Goal: Transaction & Acquisition: Purchase product/service

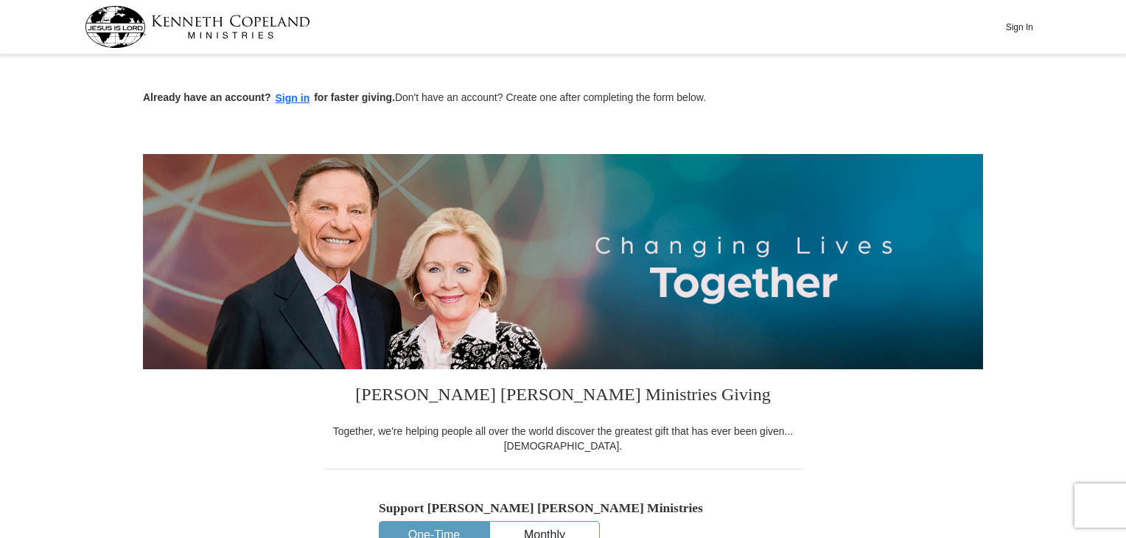
scroll to position [398, 0]
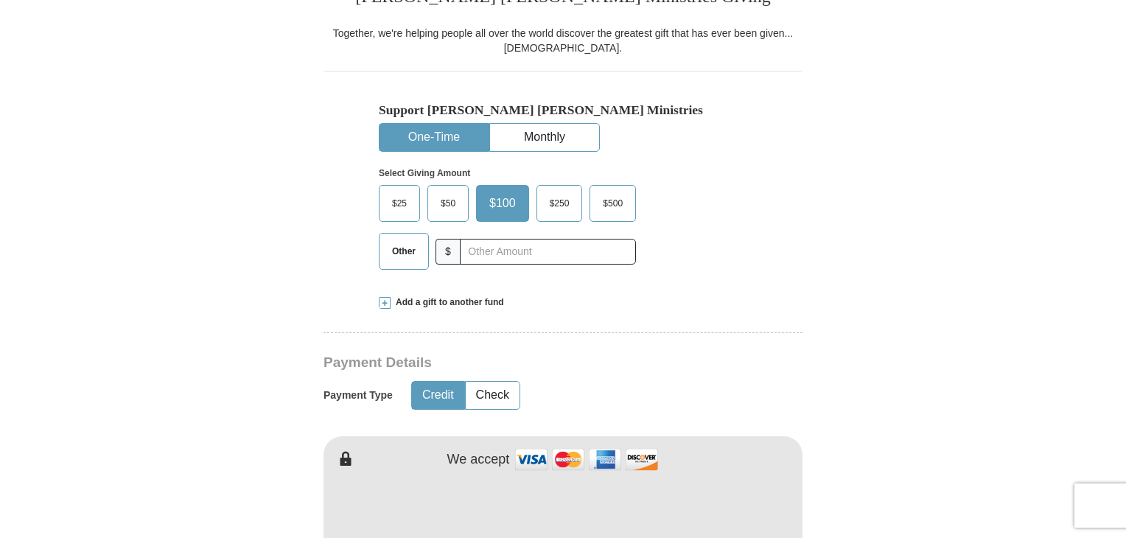
click at [448, 198] on span "$50" at bounding box center [447, 203] width 29 height 22
click at [0, 0] on input "$50" at bounding box center [0, 0] width 0 height 0
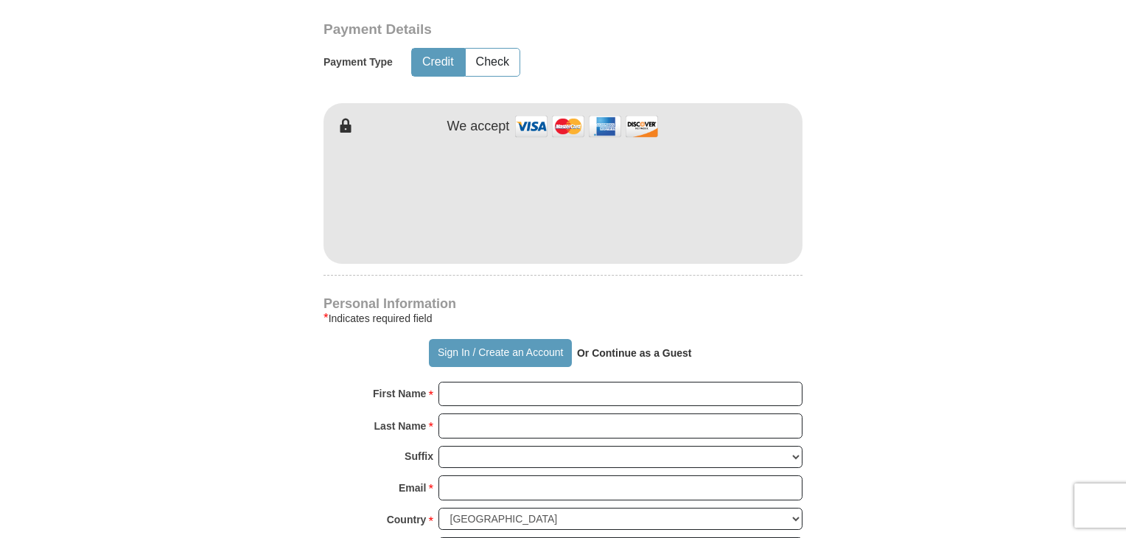
scroll to position [737, 0]
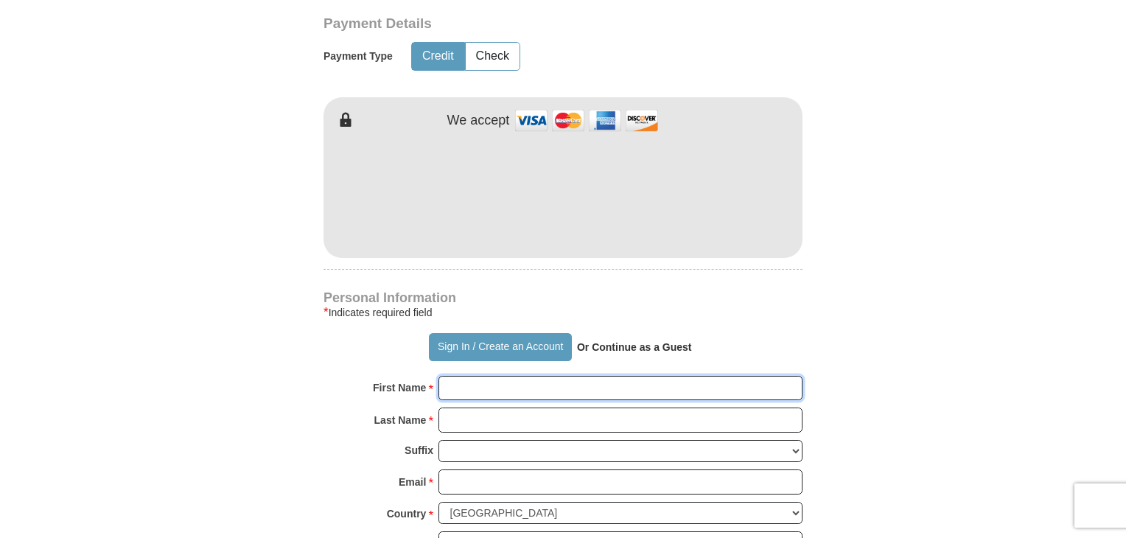
click at [483, 387] on input "First Name *" at bounding box center [620, 388] width 364 height 25
type input "[PERSON_NAME]"
click at [495, 415] on input "Last Name *" at bounding box center [620, 419] width 364 height 25
type input "Bright"
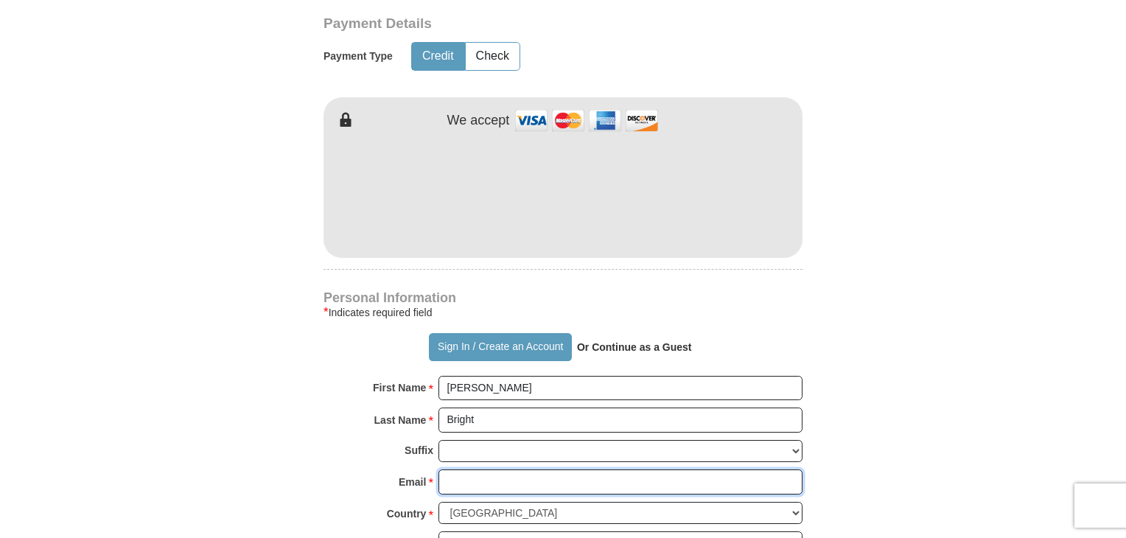
click at [453, 483] on input "Email *" at bounding box center [620, 481] width 364 height 25
type input "[EMAIL_ADDRESS][DOMAIN_NAME]"
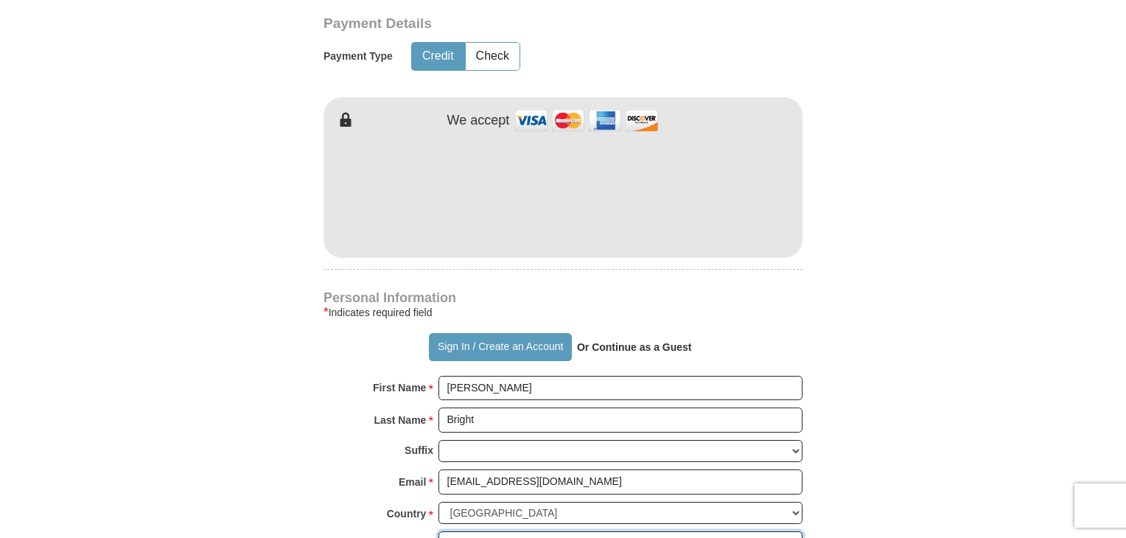
type input "[STREET_ADDRESS][PERSON_NAME]"
type input "[GEOGRAPHIC_DATA]"
select select "NC"
type input "27707"
type input "9196825651"
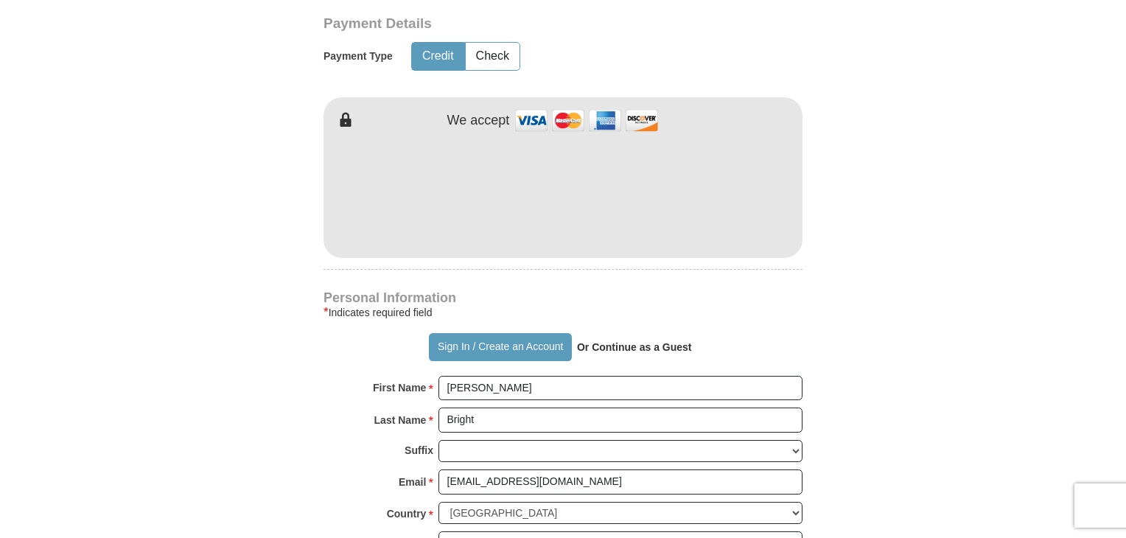
drag, startPoint x: 1125, startPoint y: 229, endPoint x: 1117, endPoint y: 266, distance: 37.7
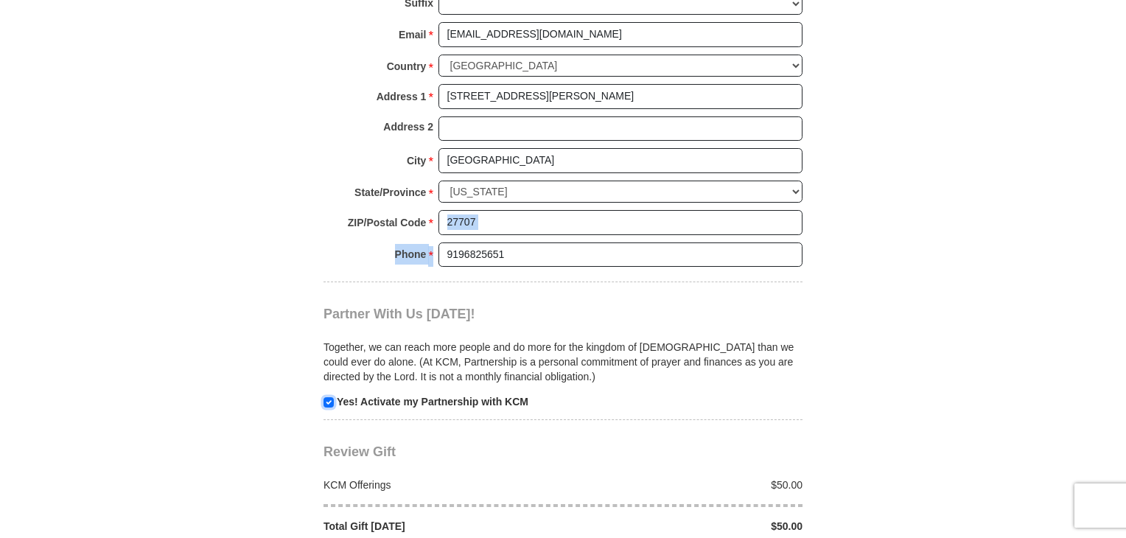
click at [327, 397] on input "checkbox" at bounding box center [328, 402] width 10 height 10
checkbox input "false"
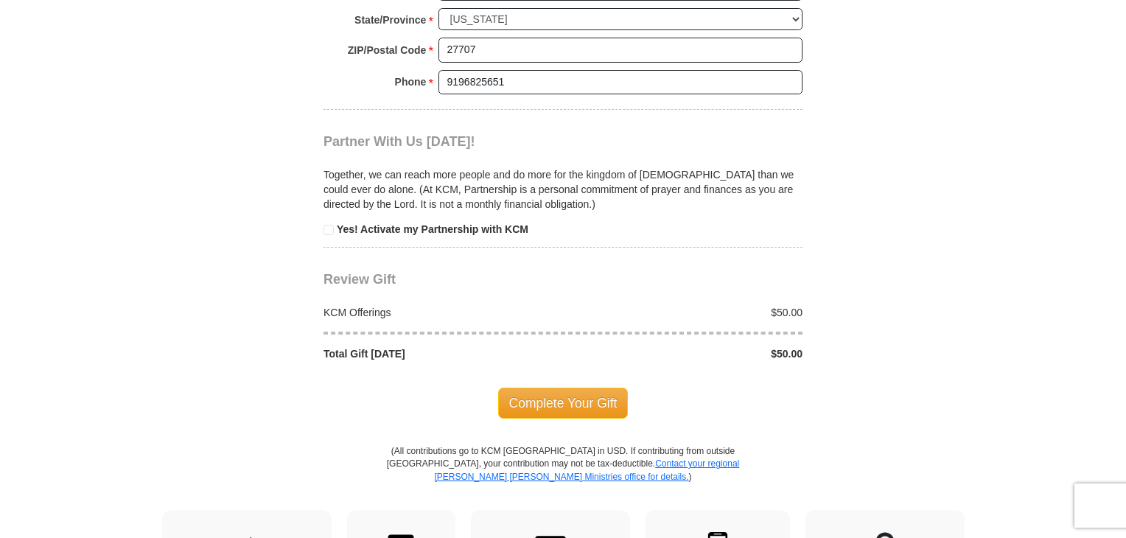
scroll to position [1375, 0]
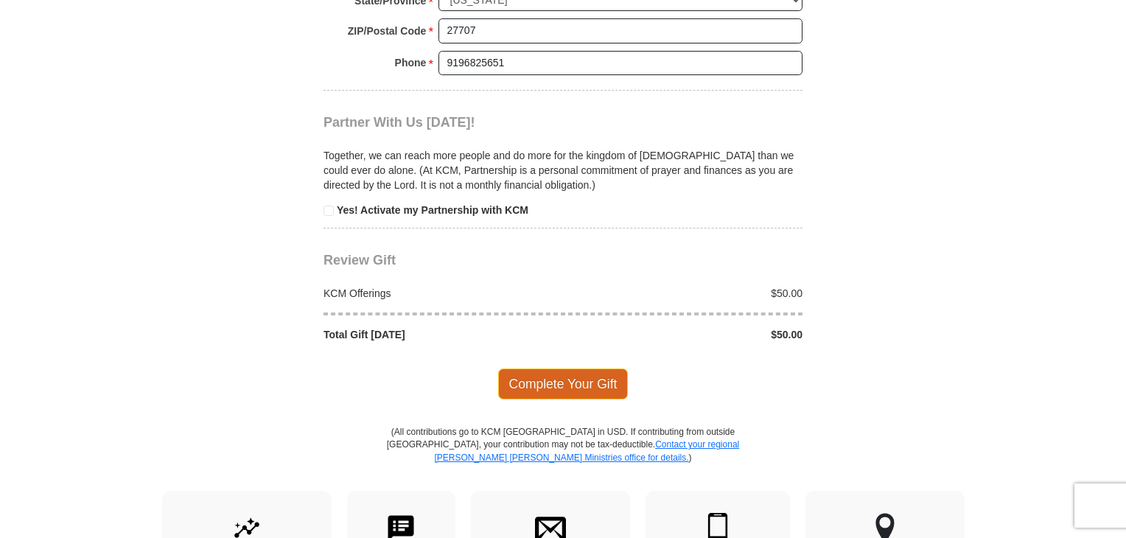
click at [557, 374] on span "Complete Your Gift" at bounding box center [563, 383] width 130 height 31
